Goal: Information Seeking & Learning: Find specific page/section

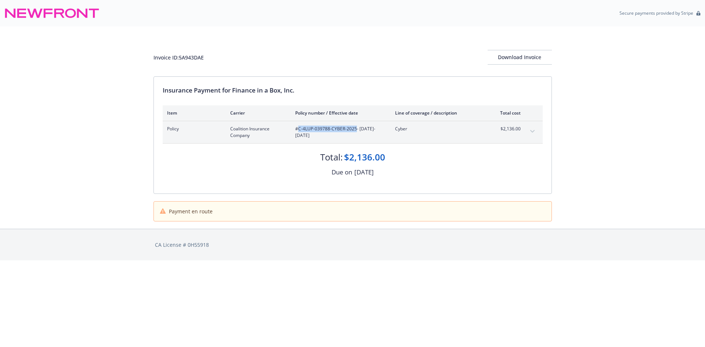
drag, startPoint x: 355, startPoint y: 129, endPoint x: 299, endPoint y: 128, distance: 56.2
click at [299, 128] on span "#C-4LUP-039788-CYBER-2025 - 08/01/2025-08/01/2026" at bounding box center [339, 132] width 88 height 13
copy span "C-4LUP-039788-CYBER-2025"
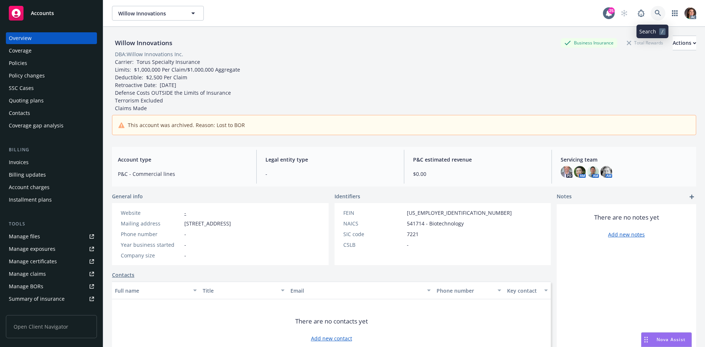
click at [656, 9] on link at bounding box center [658, 13] width 15 height 15
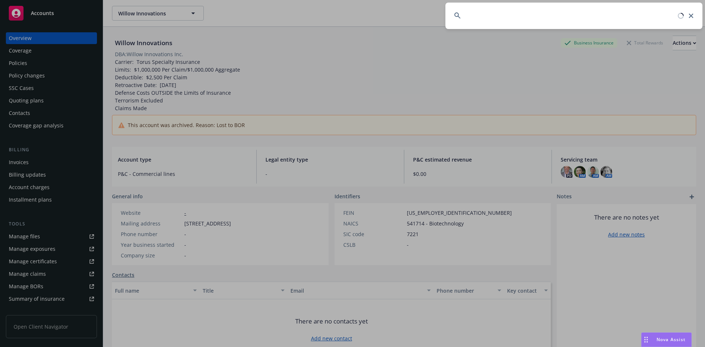
drag, startPoint x: 519, startPoint y: 23, endPoint x: 418, endPoint y: 17, distance: 101.6
click at [420, 17] on div at bounding box center [352, 173] width 705 height 347
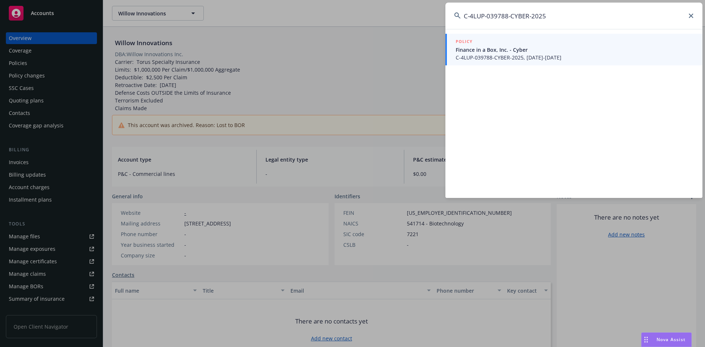
type input "C-4LUP-039788-CYBER-2025"
click at [488, 53] on span "Finance in a Box, Inc. - Cyber" at bounding box center [575, 50] width 238 height 8
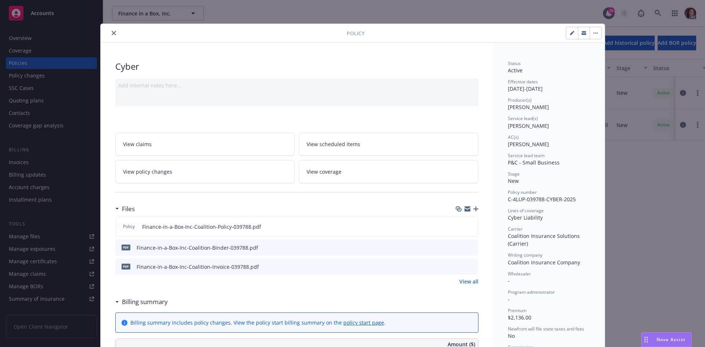
click at [468, 266] on icon "preview file" at bounding box center [471, 266] width 7 height 5
click at [112, 32] on icon "close" at bounding box center [114, 33] width 4 height 4
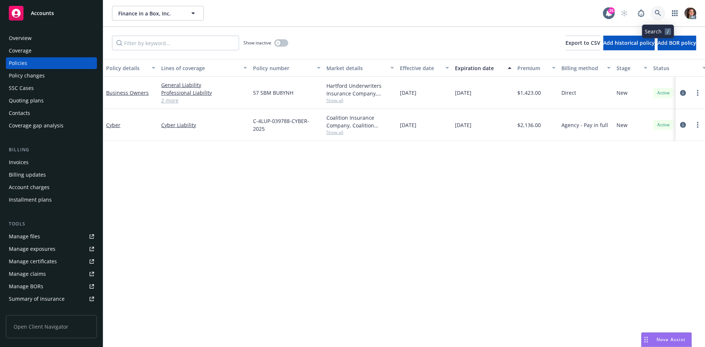
click at [656, 11] on icon at bounding box center [658, 13] width 6 height 6
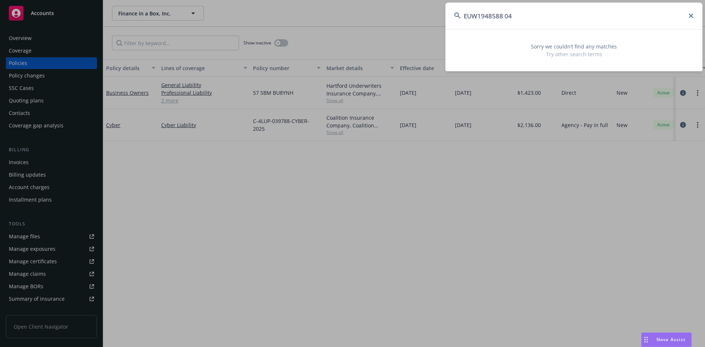
drag, startPoint x: 521, startPoint y: 15, endPoint x: 343, endPoint y: 13, distance: 178.2
click at [343, 13] on div "EUW1948588 04 Sorry we couldn’t find any matches Try other search terms" at bounding box center [352, 173] width 705 height 347
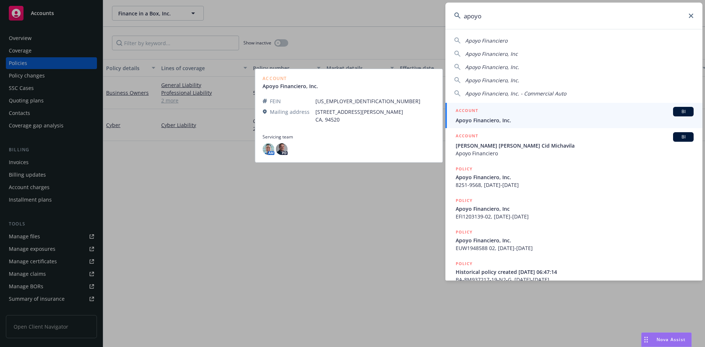
type input "apoyo"
click at [475, 107] on h5 "ACCOUNT" at bounding box center [467, 111] width 22 height 9
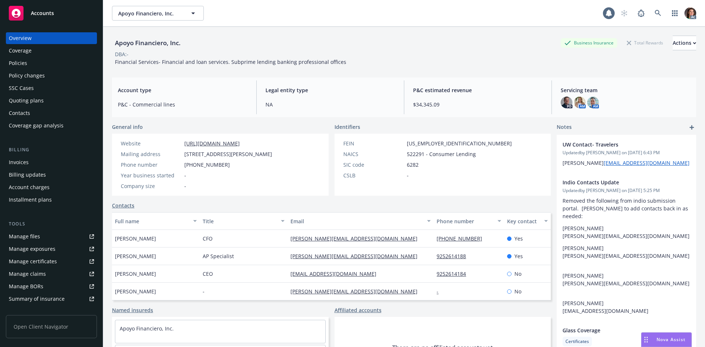
click at [25, 67] on div "Policies" at bounding box center [18, 63] width 18 height 12
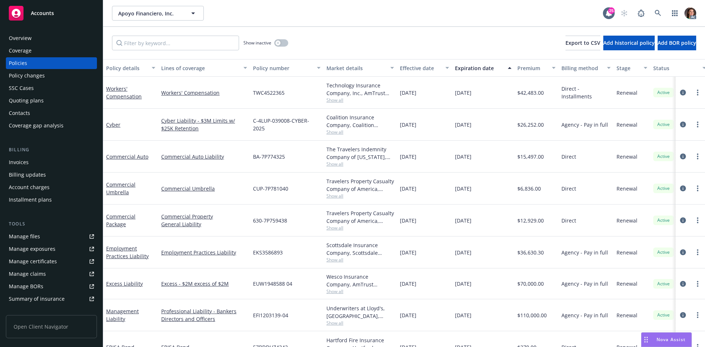
click at [436, 65] on div "Effective date" at bounding box center [420, 68] width 41 height 8
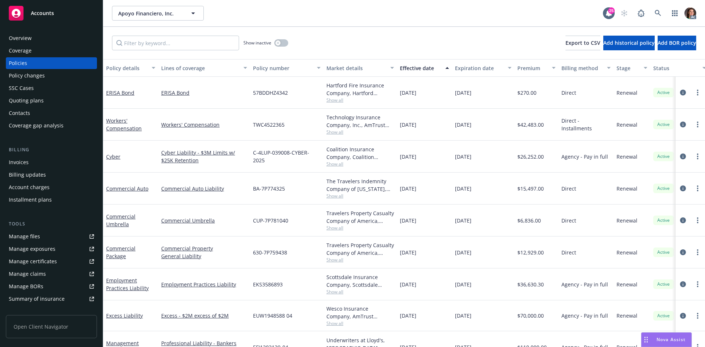
click at [436, 65] on div "Effective date" at bounding box center [420, 68] width 41 height 8
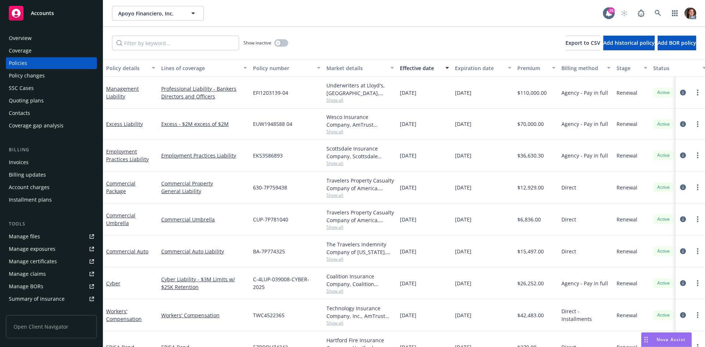
click at [428, 65] on div "Effective date" at bounding box center [420, 68] width 41 height 8
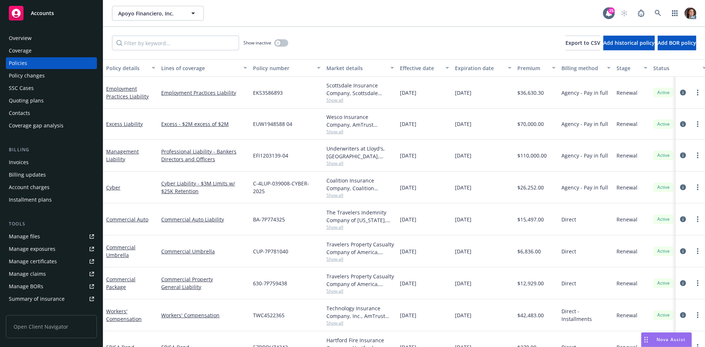
click at [428, 65] on div "Effective date" at bounding box center [420, 68] width 41 height 8
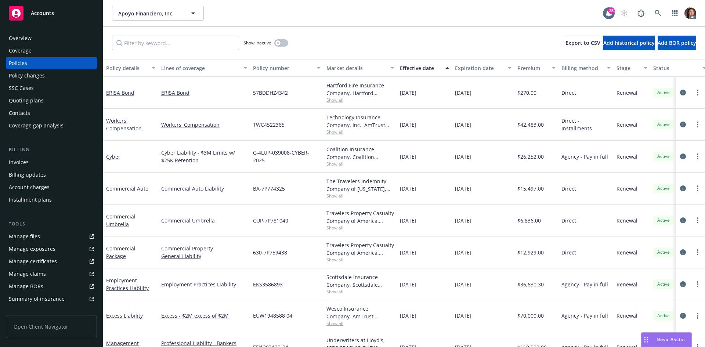
click at [428, 65] on div "Effective date" at bounding box center [420, 68] width 41 height 8
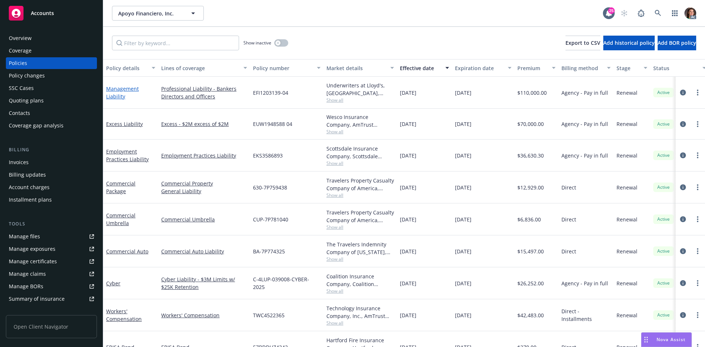
click at [113, 89] on link "Management Liability" at bounding box center [122, 92] width 33 height 15
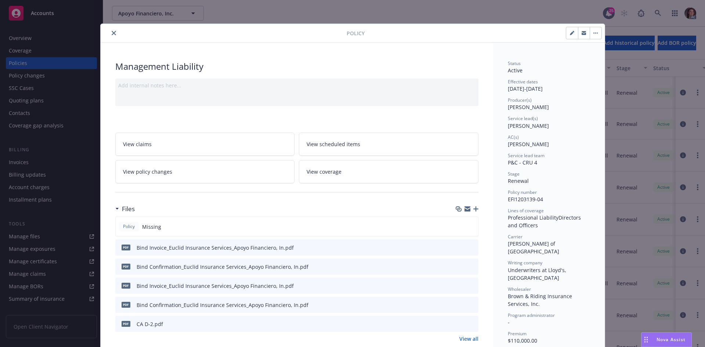
click at [112, 32] on icon "close" at bounding box center [114, 33] width 4 height 4
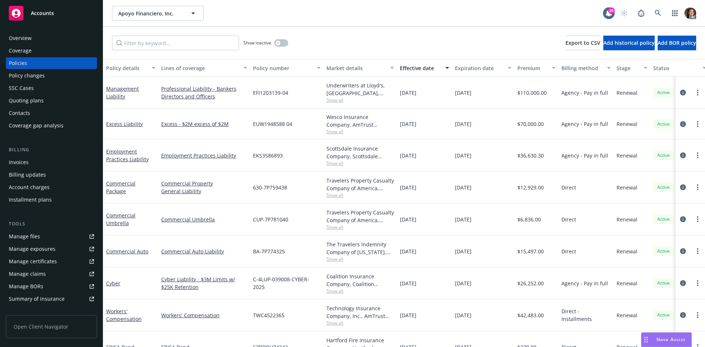
click at [128, 92] on div "Management Liability" at bounding box center [130, 92] width 49 height 15
click at [126, 90] on link "Management Liability" at bounding box center [122, 92] width 33 height 15
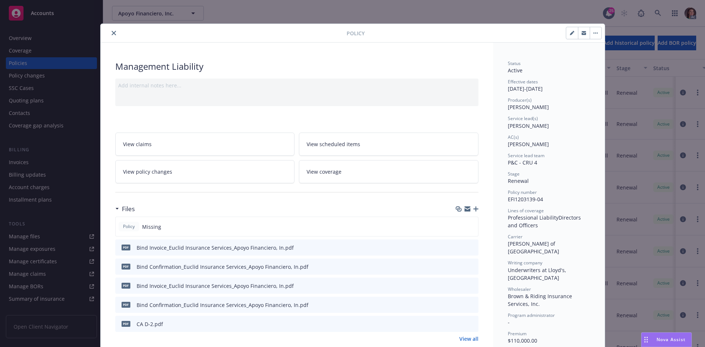
scroll to position [22, 0]
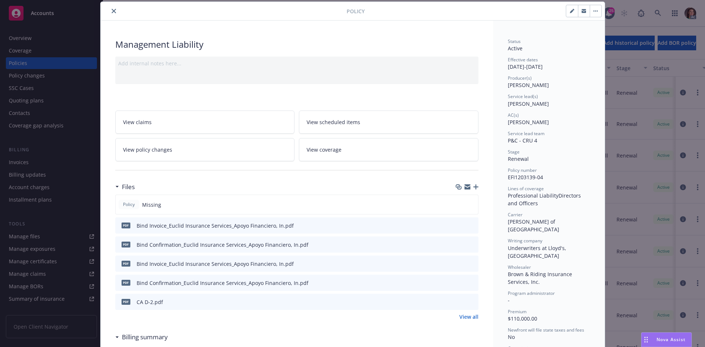
click at [112, 4] on div "Policy" at bounding box center [353, 11] width 504 height 19
click at [112, 9] on icon "close" at bounding box center [114, 11] width 4 height 4
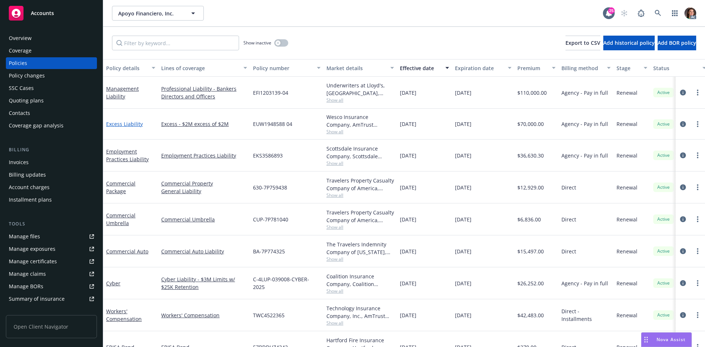
click at [125, 122] on link "Excess Liability" at bounding box center [124, 124] width 37 height 7
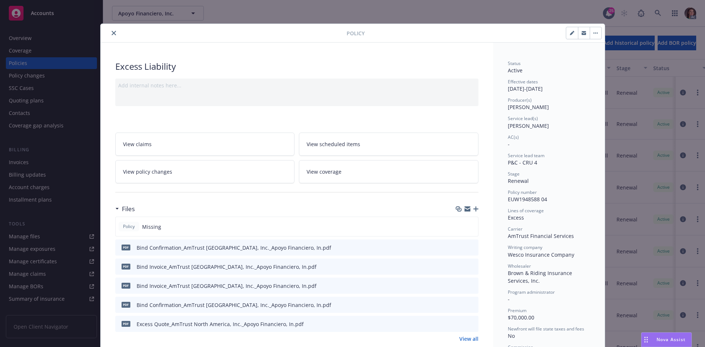
drag, startPoint x: 110, startPoint y: 30, endPoint x: 69, endPoint y: 57, distance: 49.1
click at [110, 30] on button "close" at bounding box center [113, 33] width 9 height 9
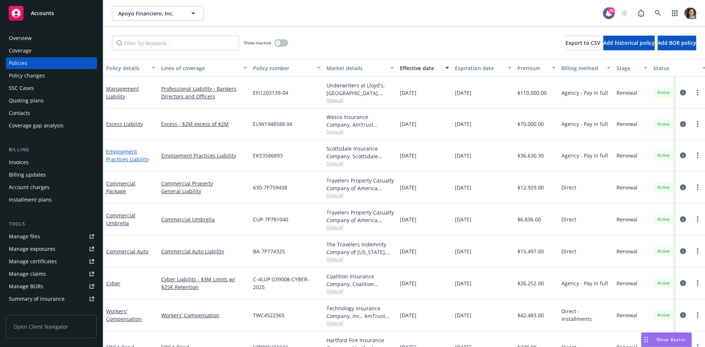
click at [121, 153] on link "Employment Practices Liability" at bounding box center [127, 155] width 43 height 15
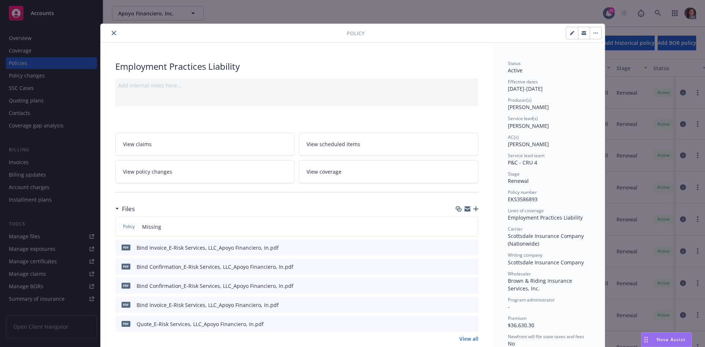
click at [107, 28] on div "Policy" at bounding box center [353, 33] width 504 height 19
click at [109, 32] on button "close" at bounding box center [113, 33] width 9 height 9
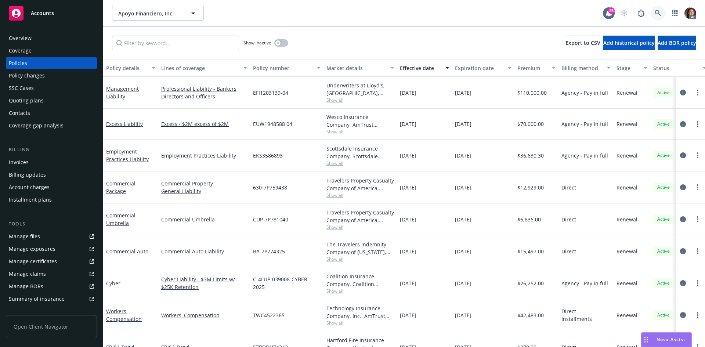
click at [660, 12] on icon at bounding box center [658, 13] width 6 height 6
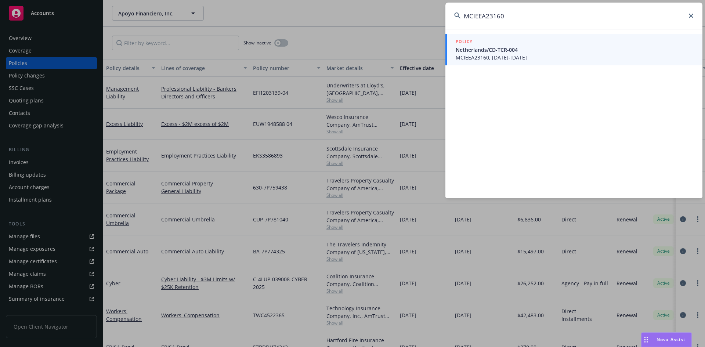
type input "MCIEEA23160"
click at [527, 55] on span "MCIEEA23160, 11/14/2024-12/31/2025" at bounding box center [575, 58] width 238 height 8
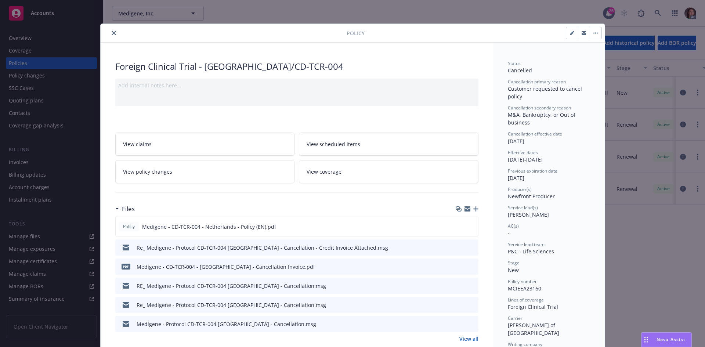
click at [470, 268] on icon "preview file" at bounding box center [471, 266] width 7 height 5
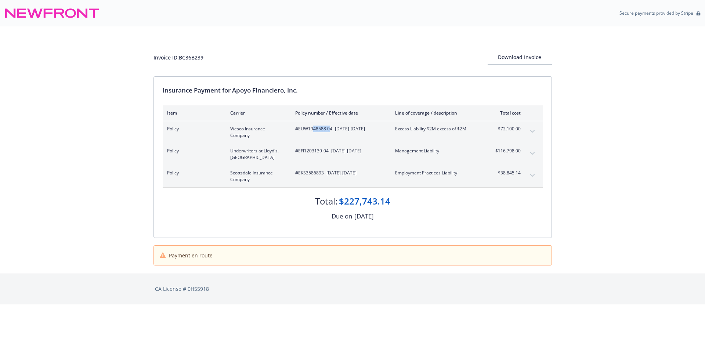
drag, startPoint x: 330, startPoint y: 126, endPoint x: 312, endPoint y: 127, distance: 18.4
click at [312, 127] on span "#EUW1948588 04 - [DATE]-[DATE]" at bounding box center [339, 129] width 88 height 7
click at [319, 127] on span "#EUW1948588 04 - [DATE]-[DATE]" at bounding box center [339, 129] width 88 height 7
drag, startPoint x: 332, startPoint y: 129, endPoint x: 298, endPoint y: 127, distance: 34.6
click at [298, 127] on span "#EUW1948588 04 - [DATE]-[DATE]" at bounding box center [339, 129] width 88 height 7
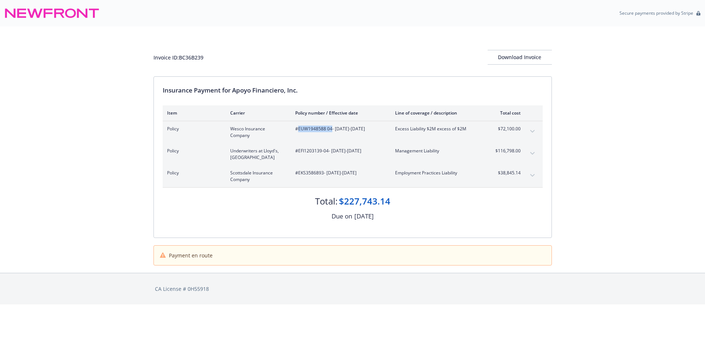
copy span "EUW1948588 04"
drag, startPoint x: 328, startPoint y: 148, endPoint x: 298, endPoint y: 151, distance: 30.2
click at [298, 151] on span "#EFI1203139-04 - [DATE]-[DATE]" at bounding box center [339, 151] width 88 height 7
copy span "EFI1203139-04"
click at [309, 170] on span "#EKS3586893 - [DATE]-[DATE]" at bounding box center [339, 173] width 88 height 7
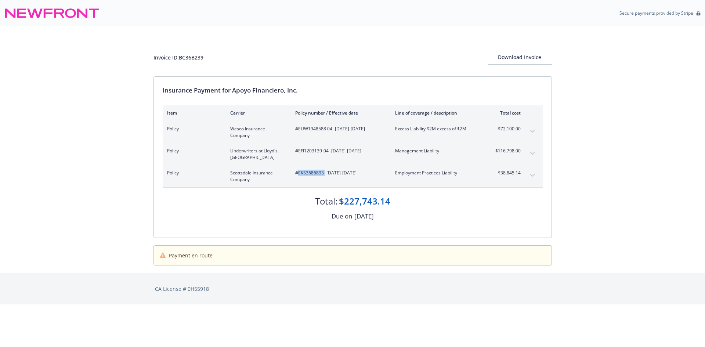
click at [309, 170] on span "#EKS3586893 - [DATE]-[DATE]" at bounding box center [339, 173] width 88 height 7
copy span "EKS3586893"
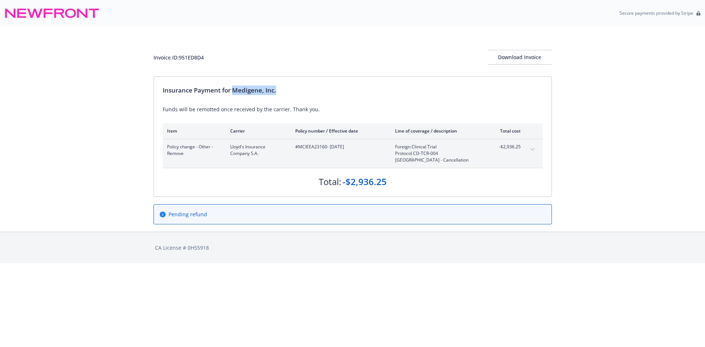
drag, startPoint x: 234, startPoint y: 90, endPoint x: 306, endPoint y: 88, distance: 72.4
click at [306, 88] on div "Insurance Payment for Medigene, Inc." at bounding box center [353, 91] width 380 height 10
copy div "Medigene, Inc."
click at [320, 139] on hr at bounding box center [353, 139] width 380 height 0
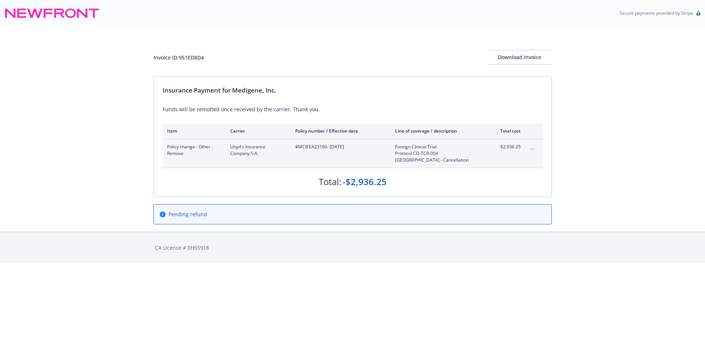
click at [309, 149] on span "#MCIEEA23160 - 11/14/2024" at bounding box center [339, 147] width 88 height 7
copy span "MCIEEA23160"
